Goal: Navigation & Orientation: Go to known website

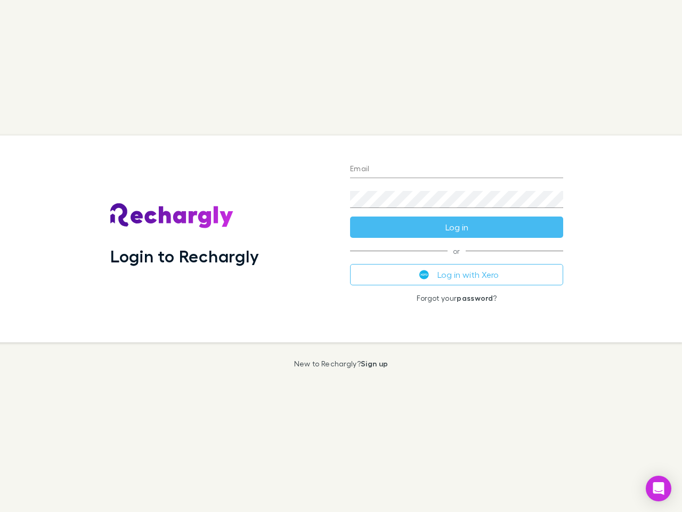
click at [341, 256] on div "Login to Rechargly" at bounding box center [222, 238] width 240 height 207
click at [457, 170] on input "Email" at bounding box center [456, 169] width 213 height 17
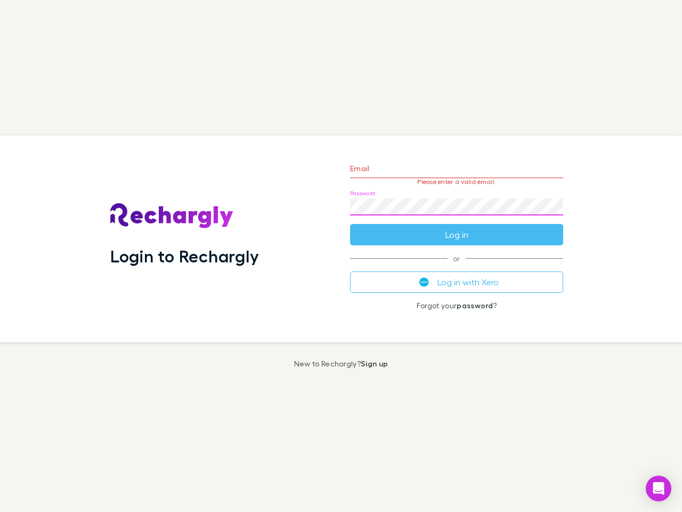
click at [457, 227] on form "Email Please enter a valid email. Password Log in" at bounding box center [456, 198] width 213 height 93
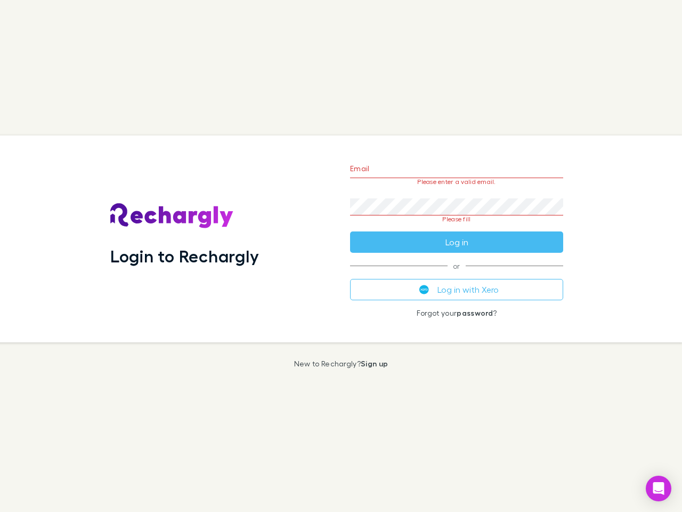
click at [457, 275] on div "Email Please enter a valid email. Password Please fill Log in or Log in with Xe…" at bounding box center [457, 238] width 230 height 207
click at [659, 488] on icon "Open Intercom Messenger" at bounding box center [659, 488] width 11 height 13
